Goal: Find specific page/section: Find specific page/section

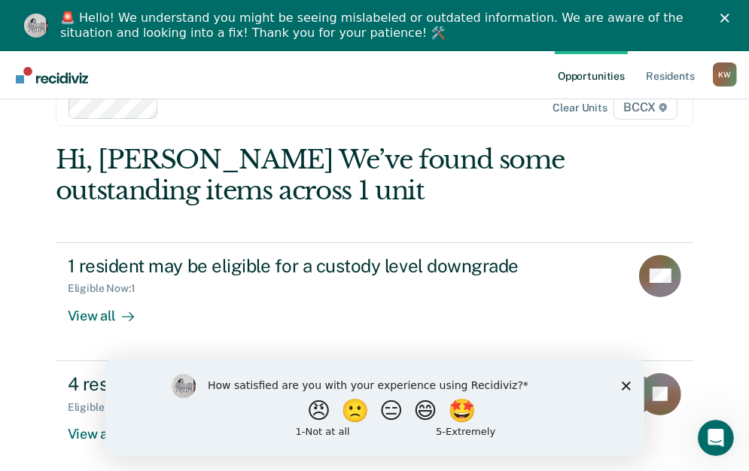
scroll to position [51, 0]
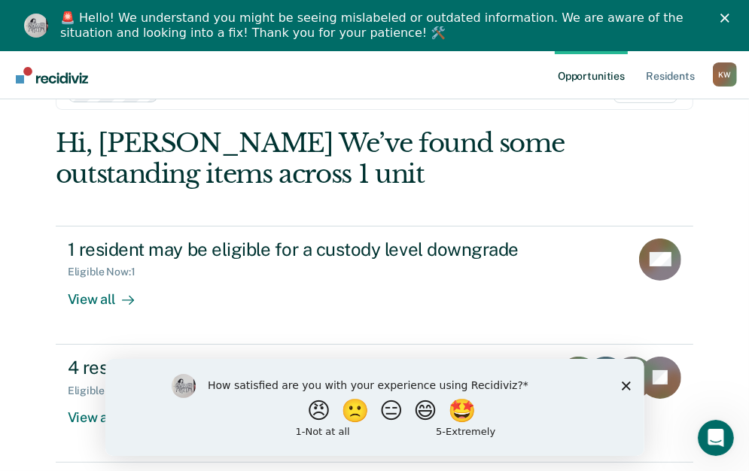
click at [635, 157] on div "Hi, [PERSON_NAME] We’ve found some outstanding items across 1 unit 1 resident m…" at bounding box center [375, 295] width 638 height 335
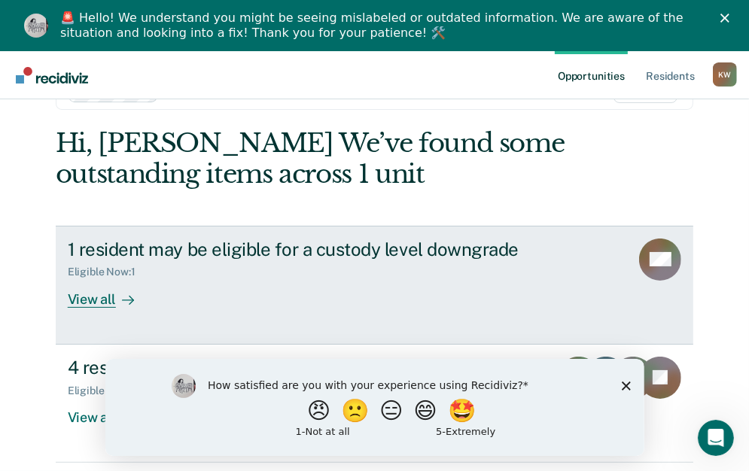
click at [93, 299] on div "View all" at bounding box center [110, 292] width 84 height 29
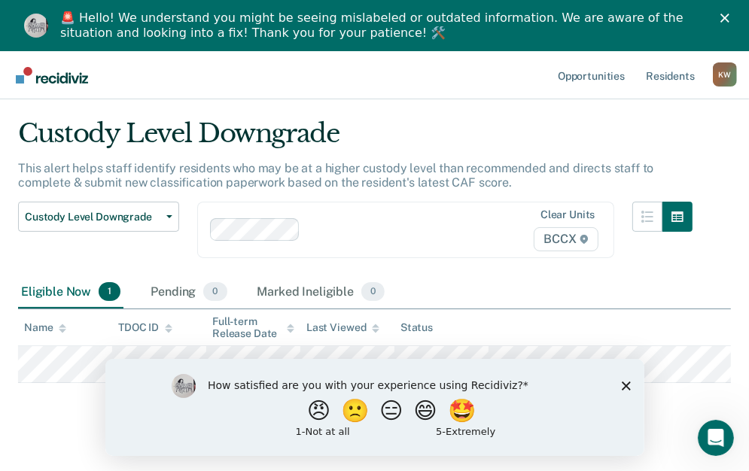
scroll to position [56, 0]
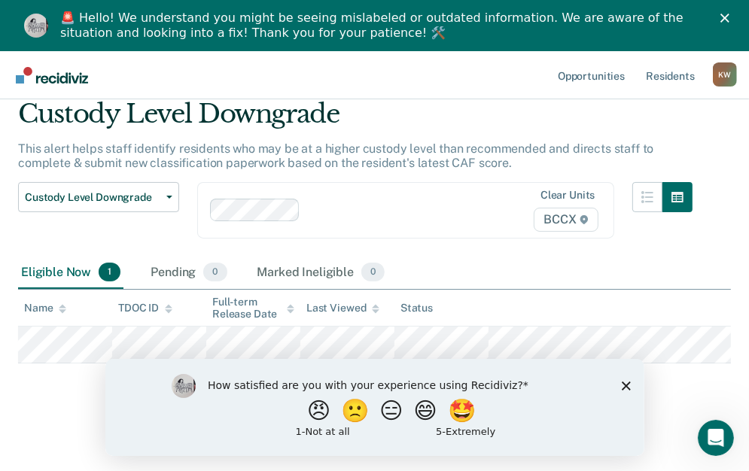
click at [627, 382] on polygon "Close survey" at bounding box center [625, 385] width 9 height 9
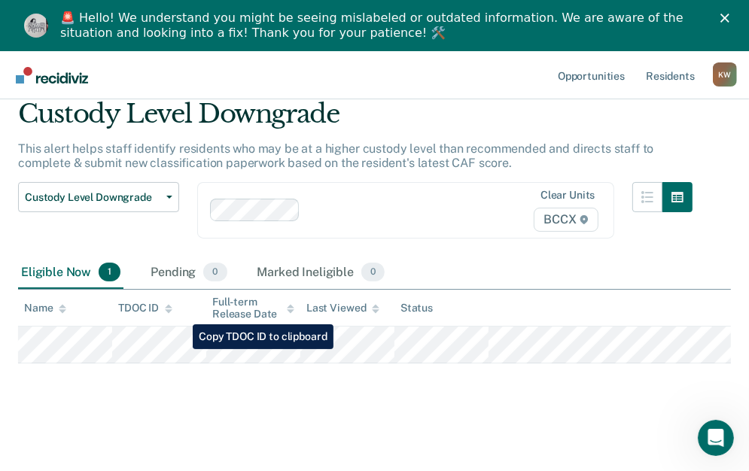
click at [181, 349] on tr at bounding box center [374, 345] width 713 height 37
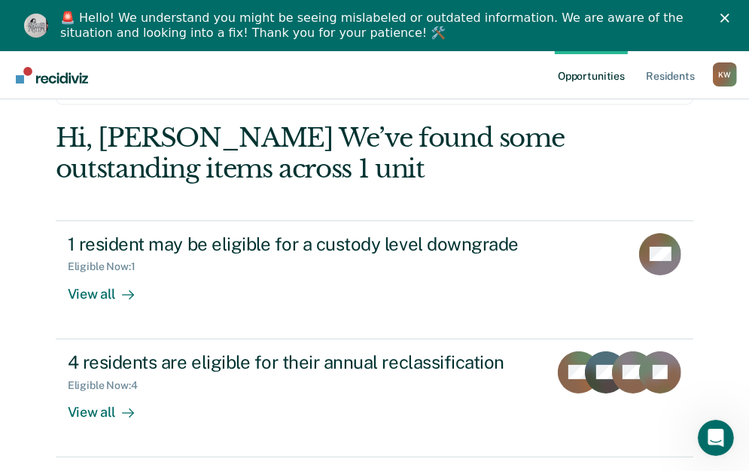
scroll to position [51, 0]
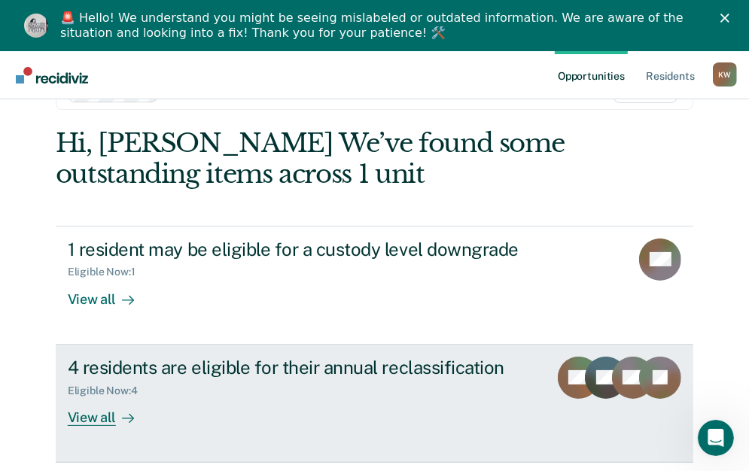
click at [89, 419] on div "View all" at bounding box center [110, 411] width 84 height 29
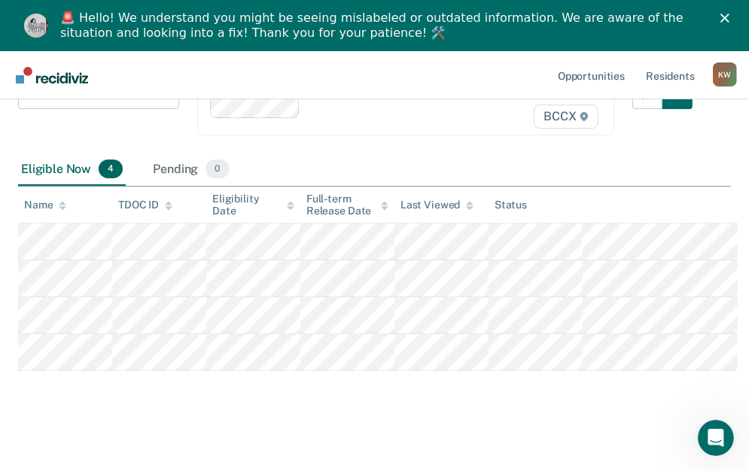
scroll to position [166, 0]
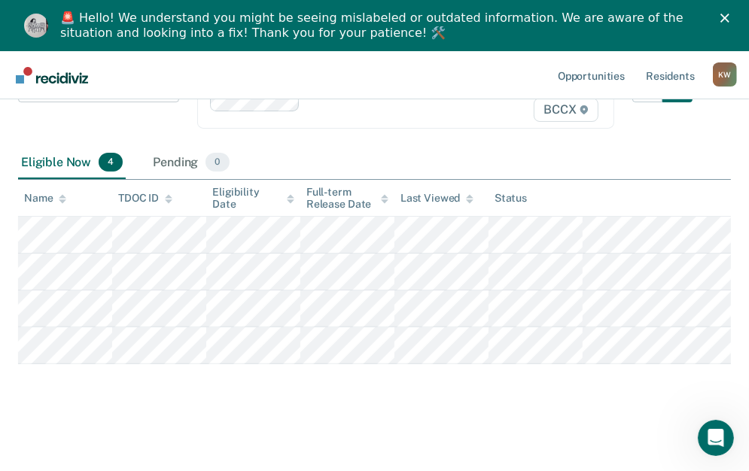
click at [3, 241] on main "Annual Reclassification This alert helps staff identify residents who are due f…" at bounding box center [374, 216] width 749 height 503
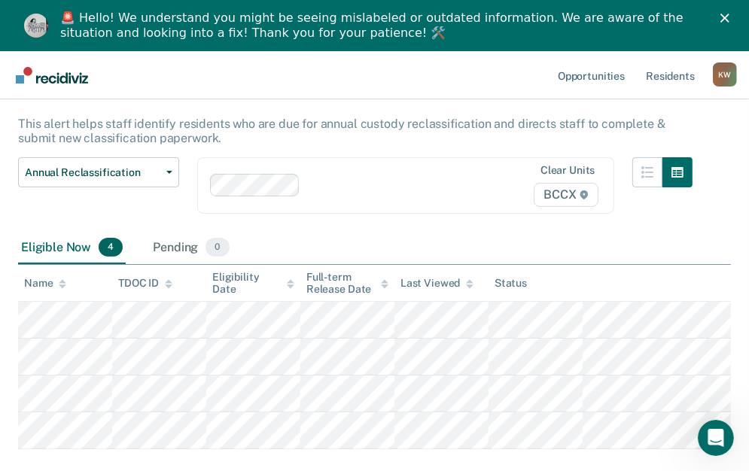
scroll to position [0, 0]
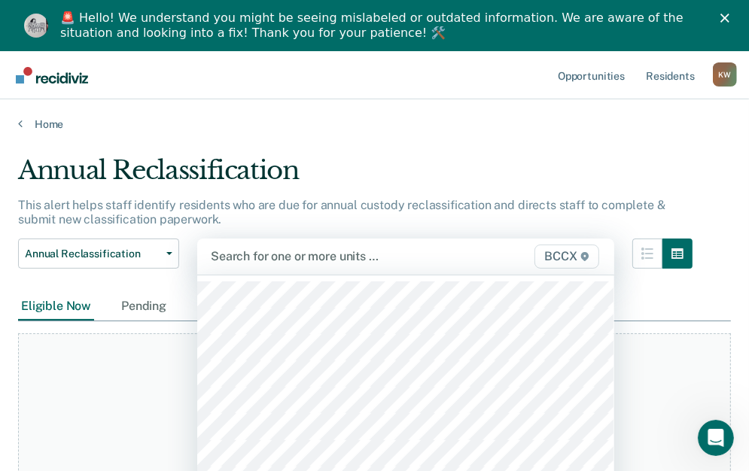
click at [259, 258] on div "524 results available. Use Up and Down to choose options, press Enter to select…" at bounding box center [405, 257] width 417 height 36
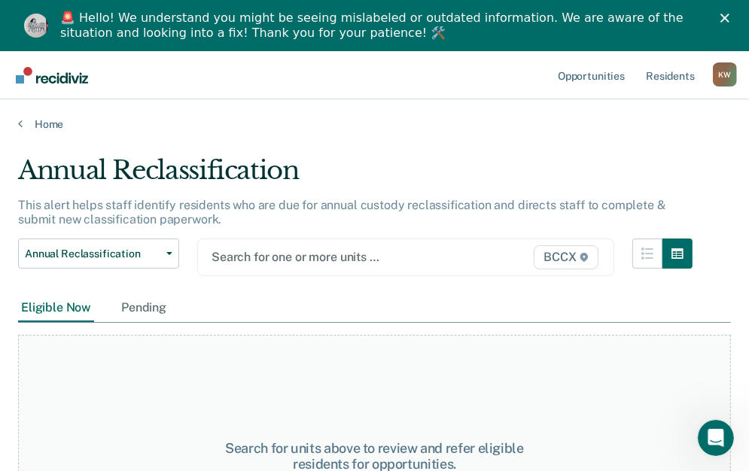
click at [262, 258] on div "option BCCX / 21A, deselected. Search for one or more units … BCCX" at bounding box center [405, 258] width 417 height 38
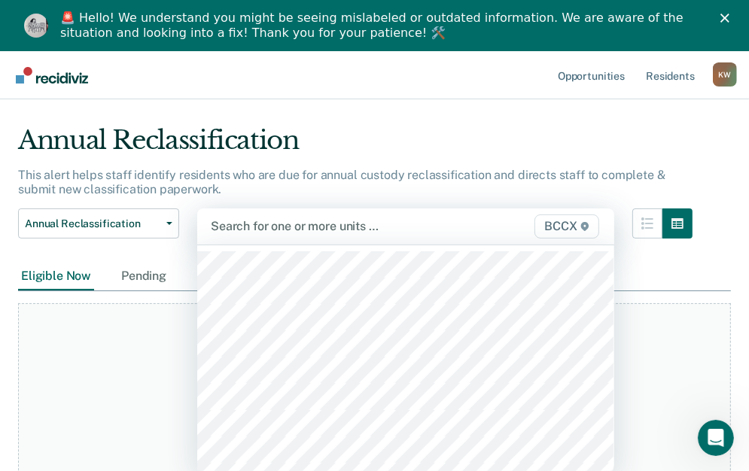
scroll to position [30, 0]
click at [264, 227] on div at bounding box center [347, 225] width 272 height 17
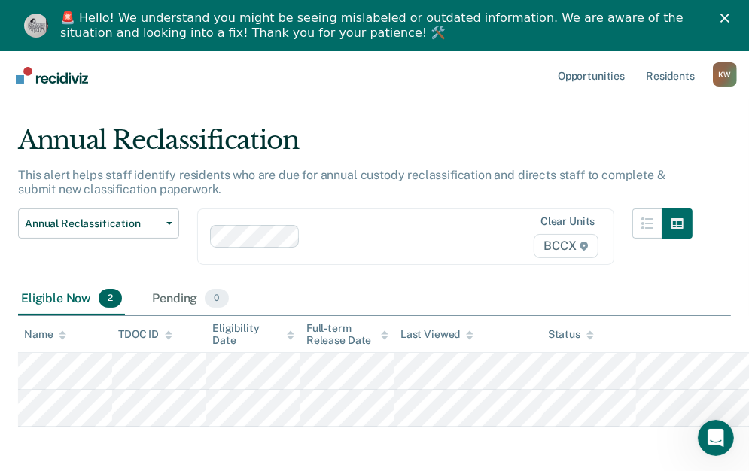
scroll to position [51, 0]
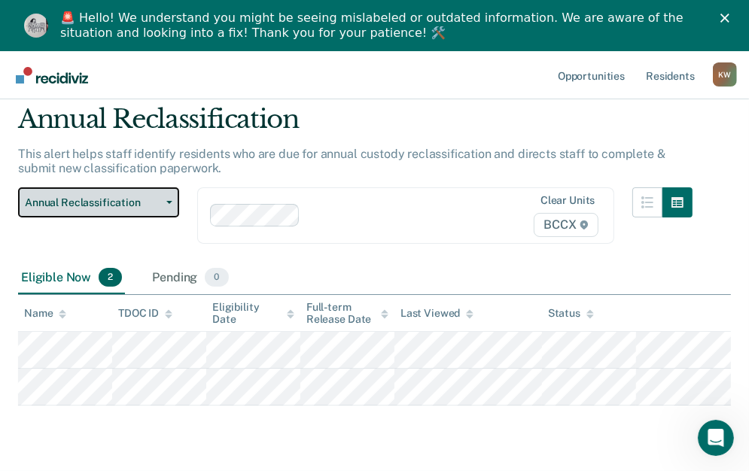
click at [169, 201] on icon "button" at bounding box center [169, 202] width 6 height 3
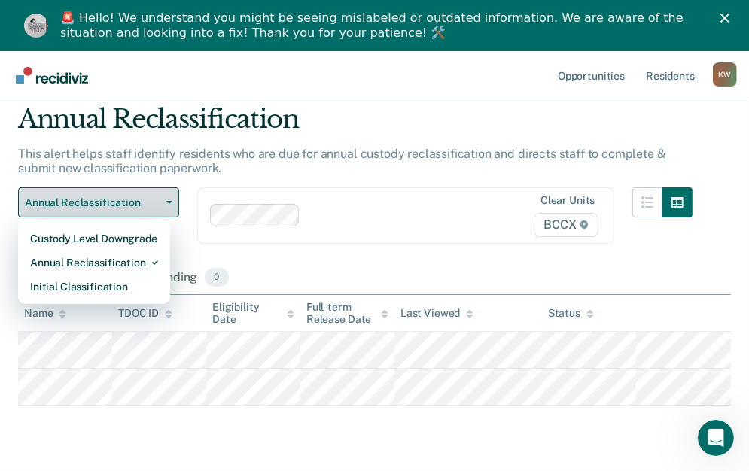
click at [172, 201] on icon "button" at bounding box center [169, 202] width 6 height 3
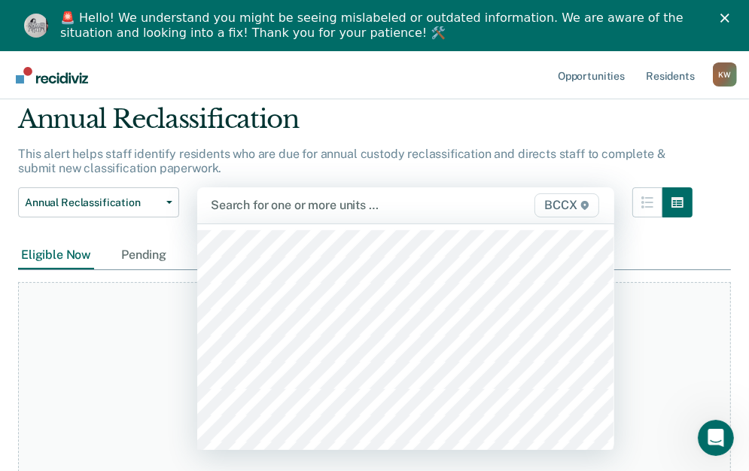
click at [231, 208] on div at bounding box center [347, 204] width 272 height 17
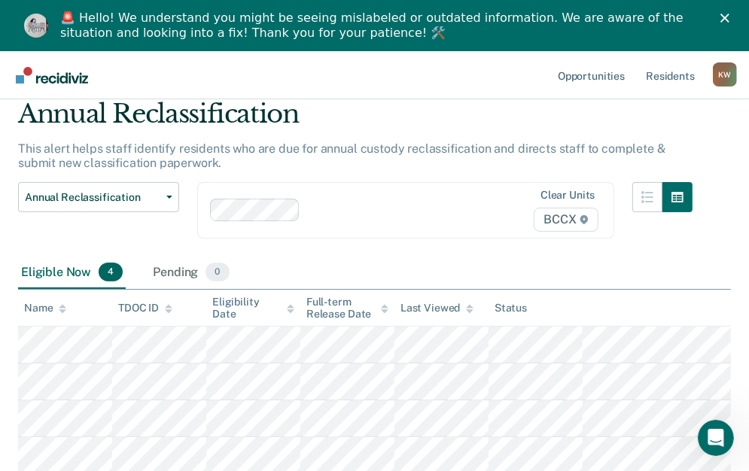
scroll to position [58, 0]
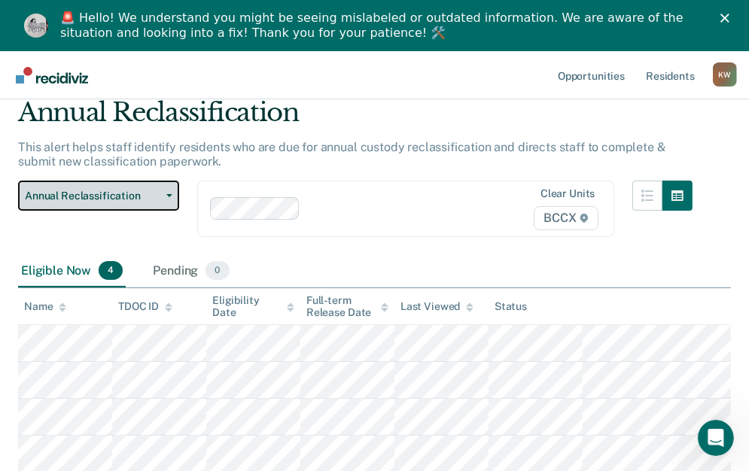
click at [168, 194] on icon "button" at bounding box center [169, 195] width 6 height 3
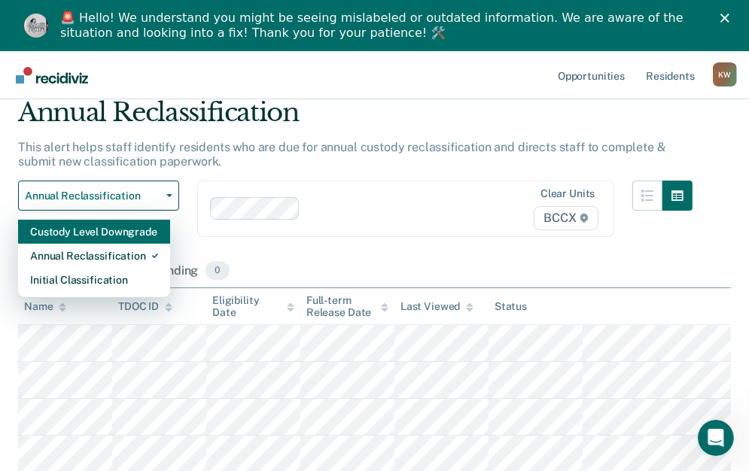
click at [156, 230] on div "Custody Level Downgrade" at bounding box center [94, 232] width 128 height 24
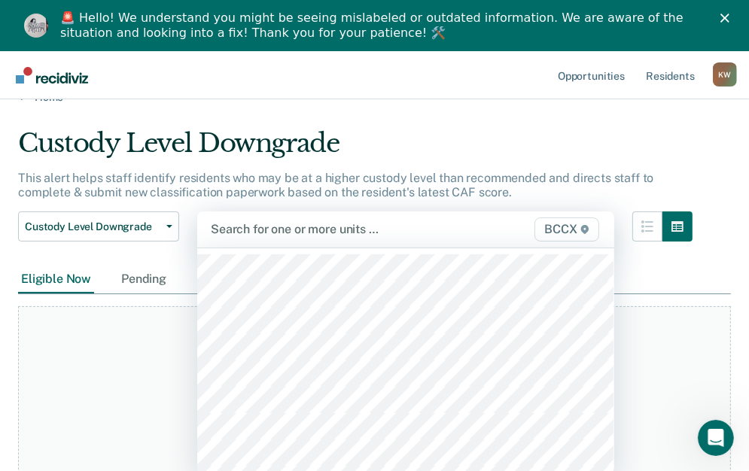
click at [259, 248] on div "524 results available. Use Up and Down to choose options, press Enter to select…" at bounding box center [405, 229] width 417 height 36
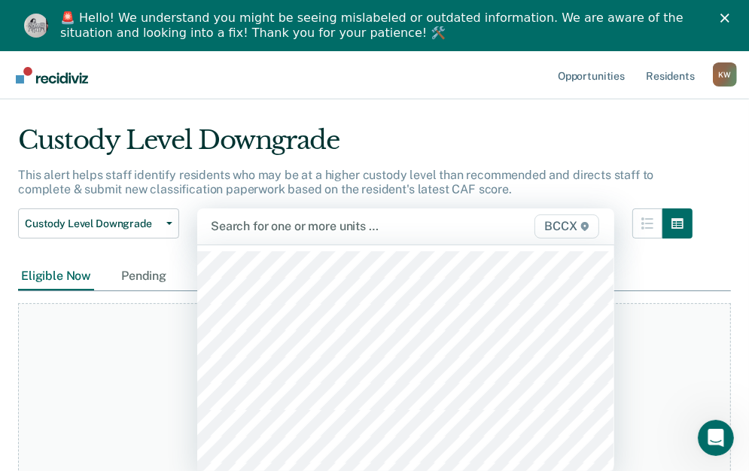
scroll to position [30, 0]
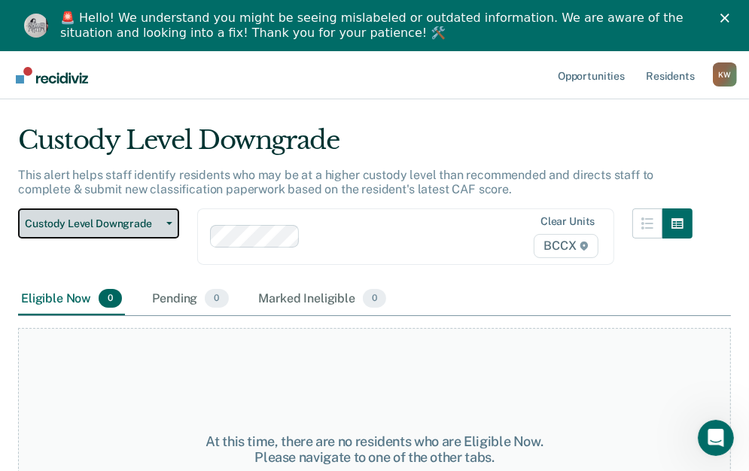
click at [172, 225] on button "Custody Level Downgrade" at bounding box center [98, 223] width 161 height 30
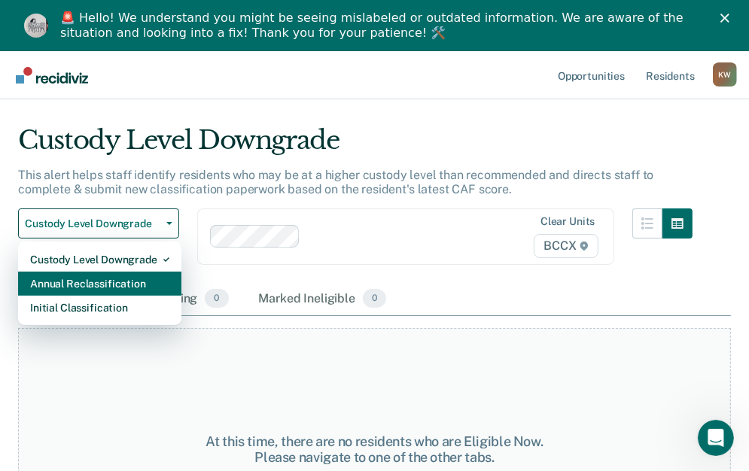
click at [146, 284] on div "Annual Reclassification" at bounding box center [99, 284] width 139 height 24
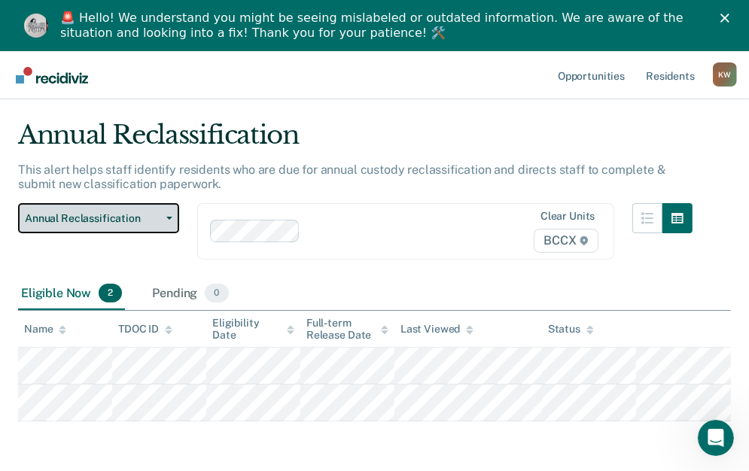
scroll to position [51, 0]
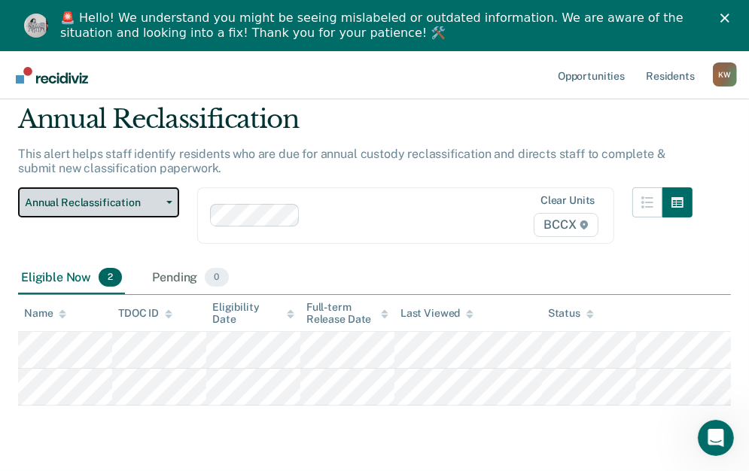
click at [172, 199] on button "Annual Reclassification" at bounding box center [98, 202] width 161 height 30
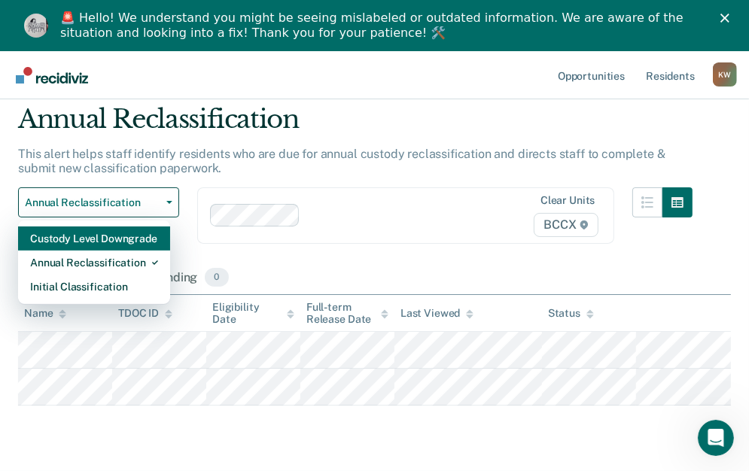
click at [144, 239] on div "Custody Level Downgrade" at bounding box center [94, 239] width 128 height 24
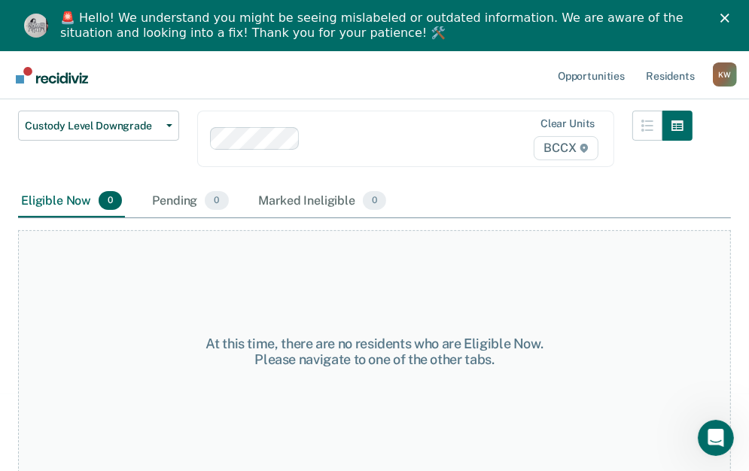
scroll to position [105, 0]
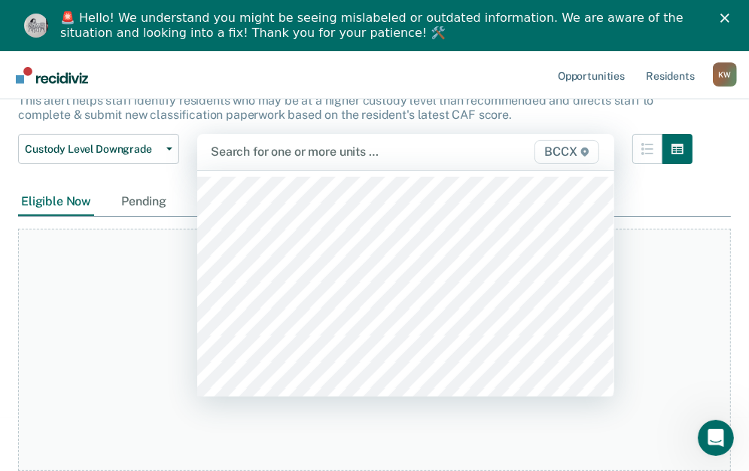
click at [242, 161] on div "Search for one or more units …" at bounding box center [346, 151] width 275 height 20
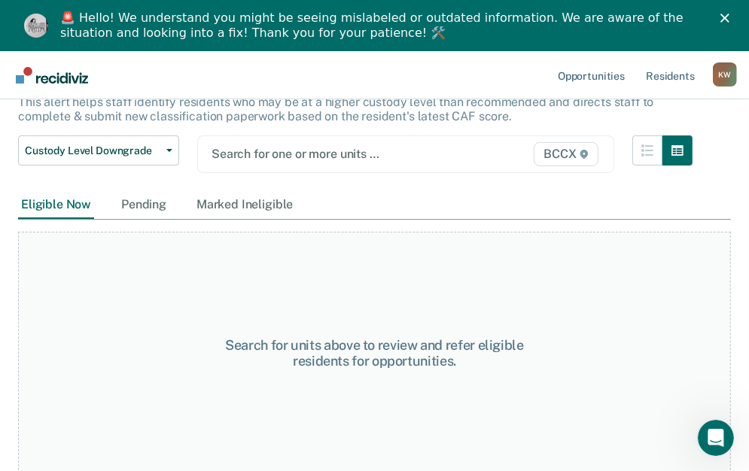
scroll to position [51, 0]
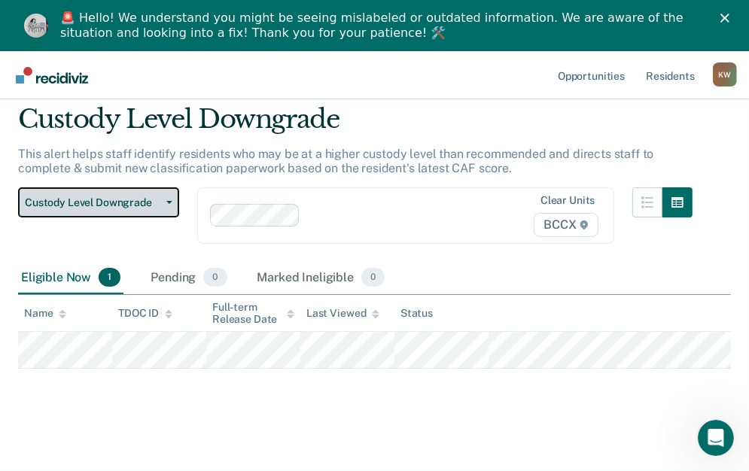
click at [169, 202] on icon "button" at bounding box center [169, 202] width 6 height 3
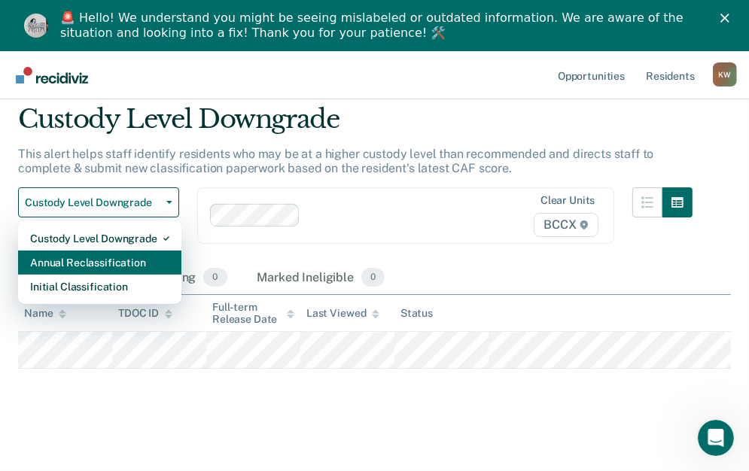
click at [132, 271] on div "Annual Reclassification" at bounding box center [99, 263] width 139 height 24
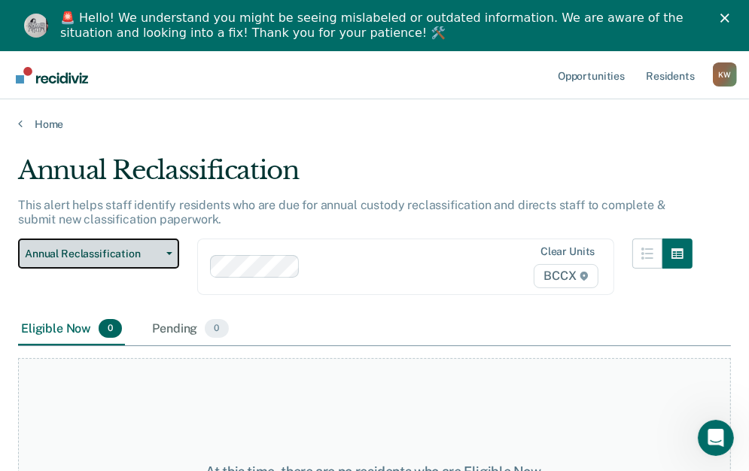
click at [170, 252] on icon "button" at bounding box center [169, 253] width 6 height 3
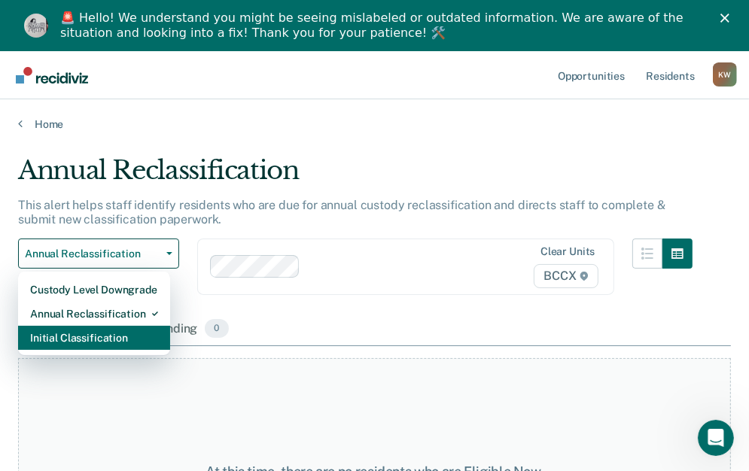
click at [135, 337] on div "Initial Classification" at bounding box center [94, 338] width 128 height 24
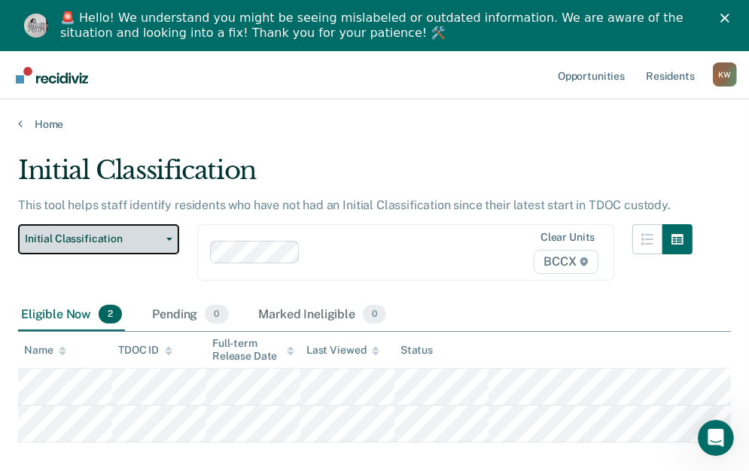
click at [164, 238] on span "button" at bounding box center [166, 239] width 12 height 3
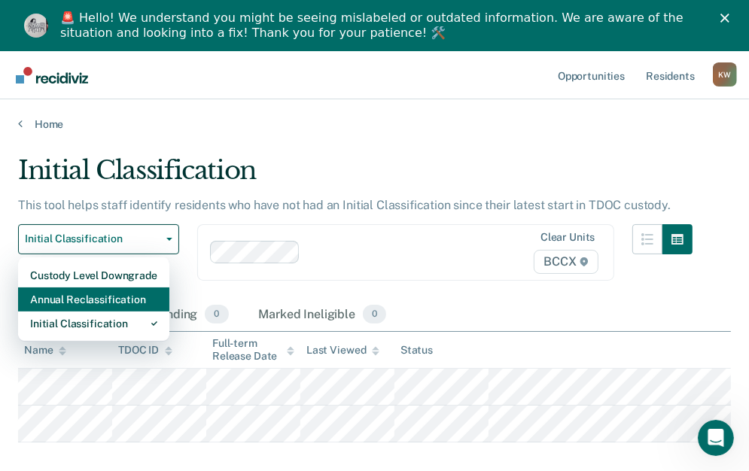
click at [130, 304] on div "Annual Reclassification" at bounding box center [93, 299] width 127 height 24
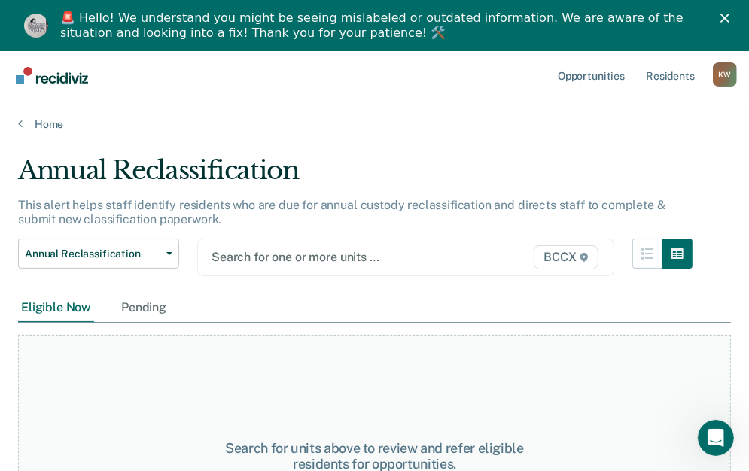
click at [232, 254] on div "Search for one or more units … BCCX" at bounding box center [405, 258] width 417 height 38
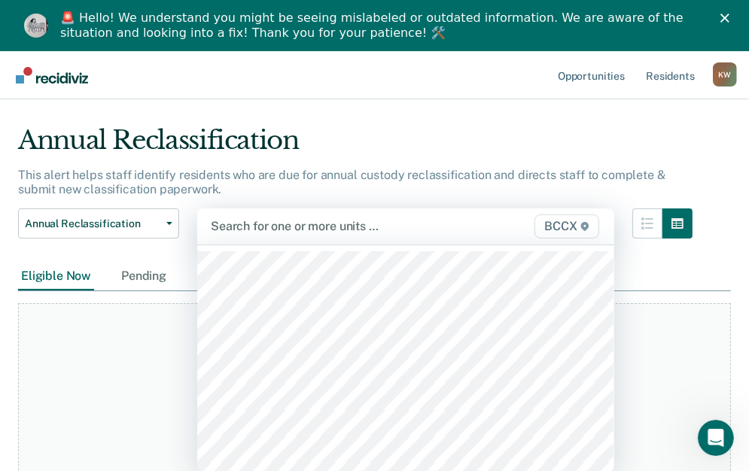
scroll to position [30, 0]
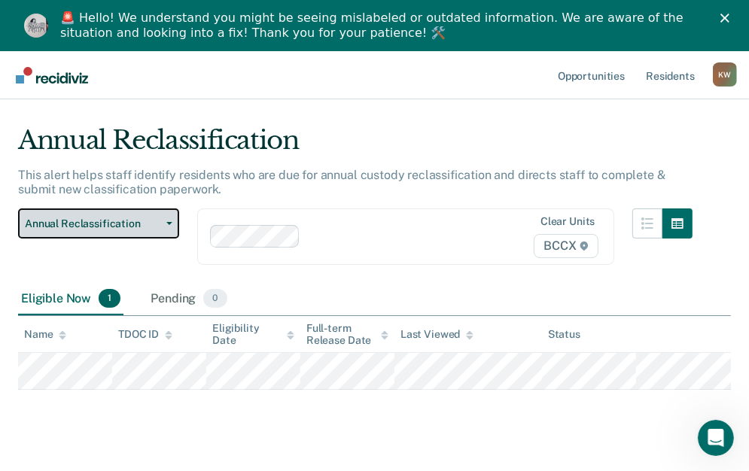
click at [169, 222] on icon "button" at bounding box center [169, 223] width 6 height 3
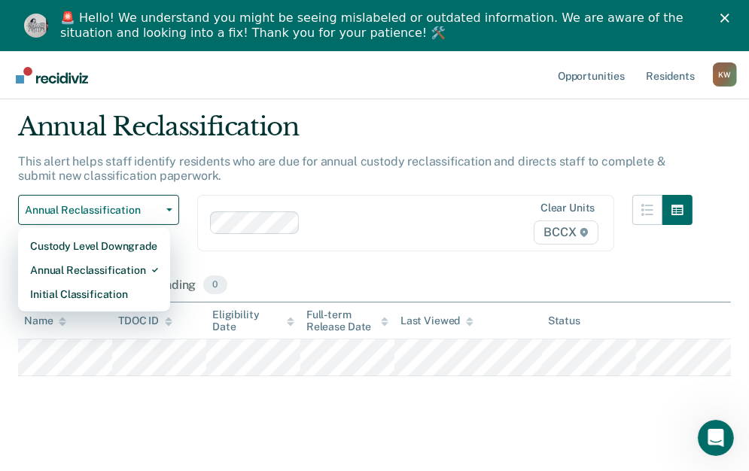
click at [382, 237] on div "Clear units BCCX" at bounding box center [405, 223] width 417 height 56
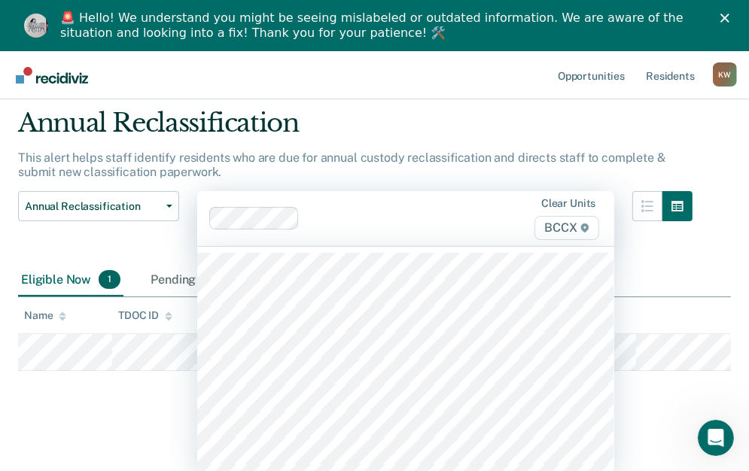
scroll to position [49, 0]
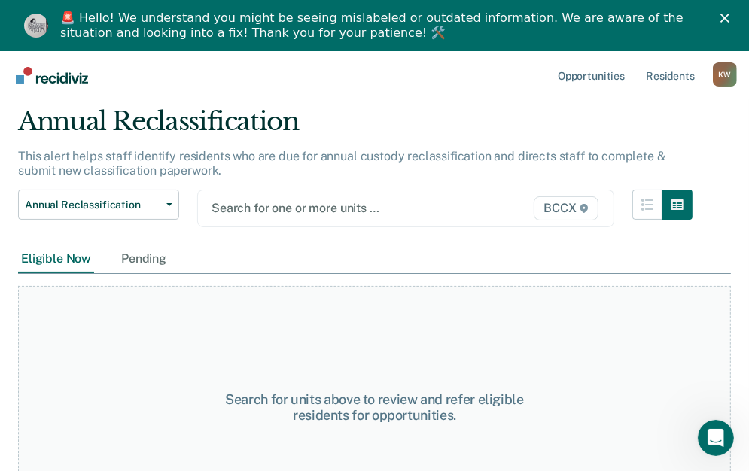
click at [262, 209] on div at bounding box center [346, 207] width 271 height 17
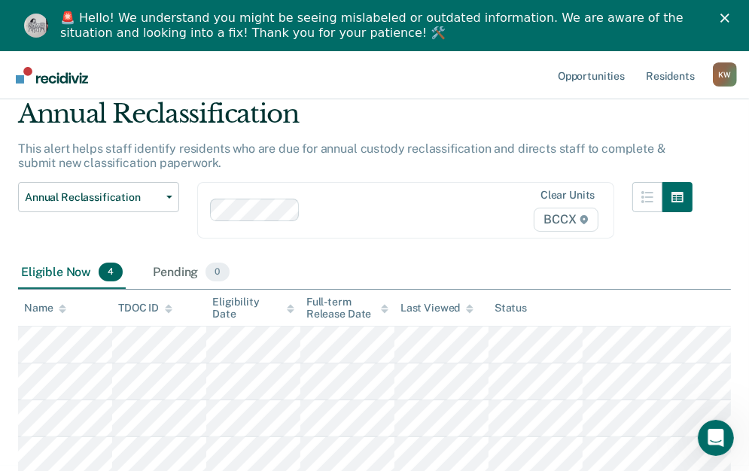
scroll to position [58, 0]
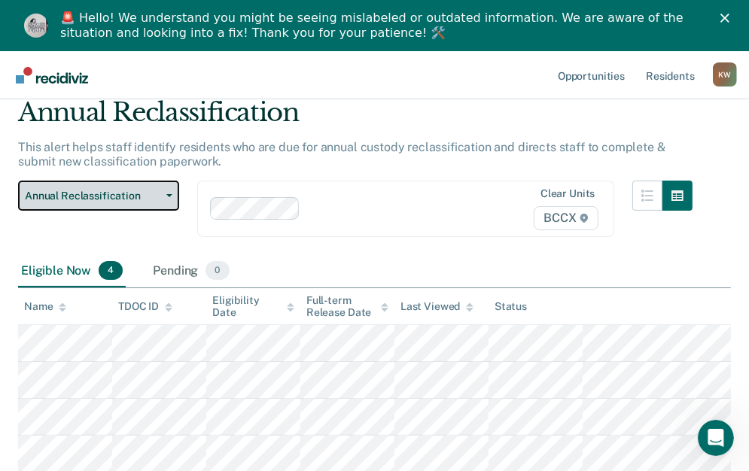
click at [166, 198] on button "Annual Reclassification" at bounding box center [98, 196] width 161 height 30
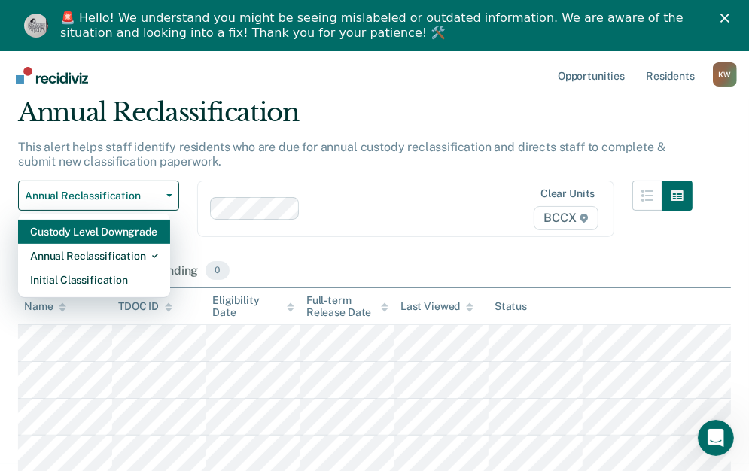
click at [155, 227] on div "Custody Level Downgrade" at bounding box center [94, 232] width 128 height 24
